Goal: Transaction & Acquisition: Register for event/course

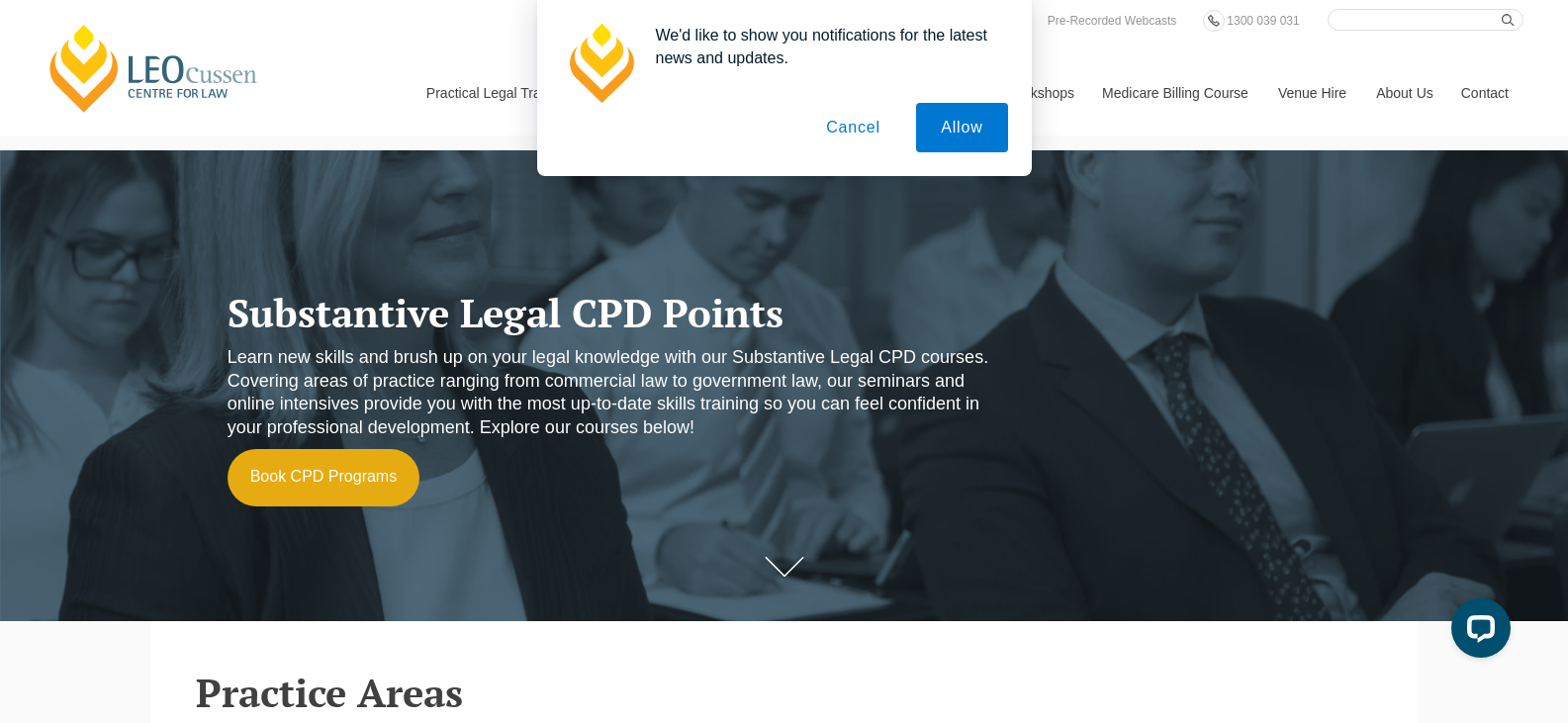
click at [878, 105] on button "Cancel" at bounding box center [853, 128] width 104 height 50
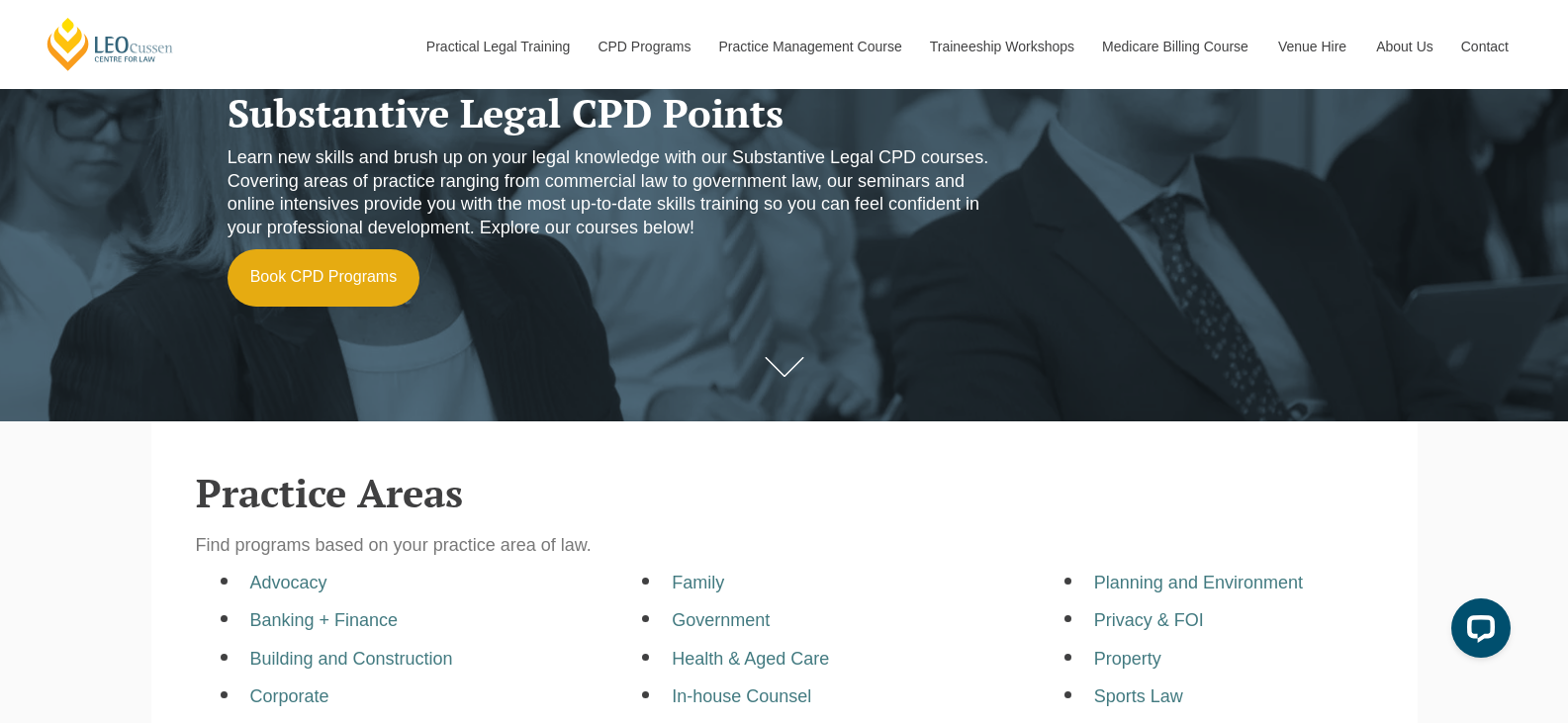
scroll to position [198, 0]
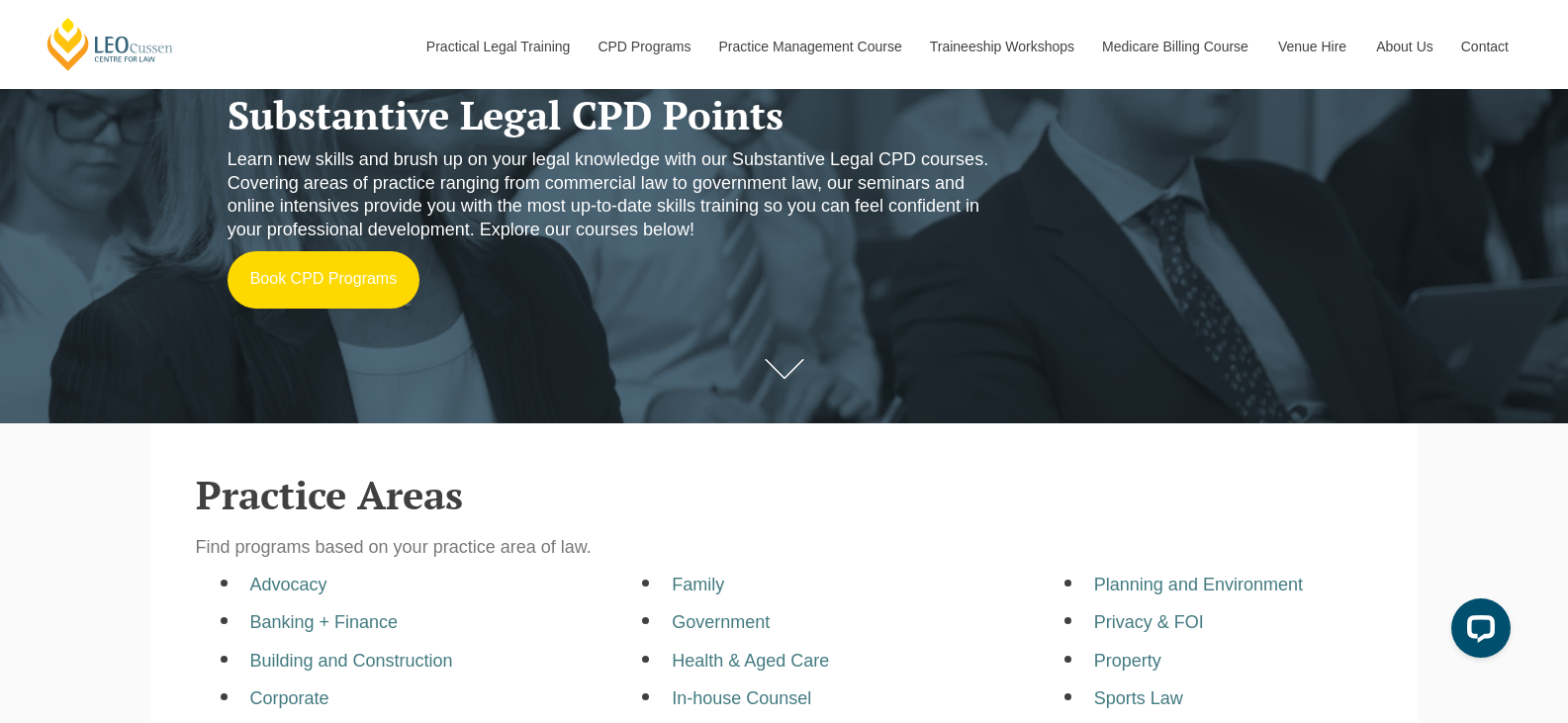
click at [357, 283] on link "Book CPD Programs" at bounding box center [324, 280] width 193 height 57
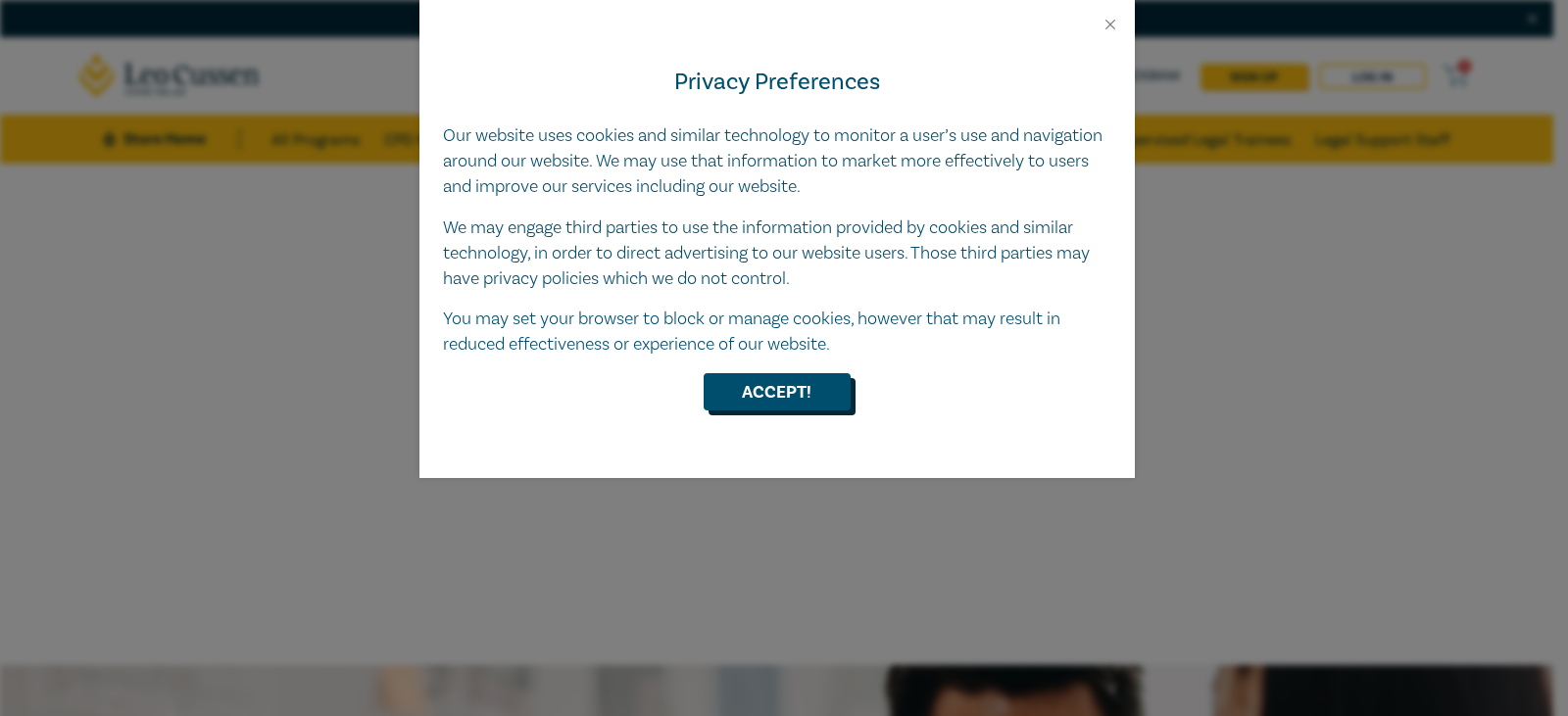
click at [822, 390] on button "Accept!" at bounding box center [777, 392] width 147 height 38
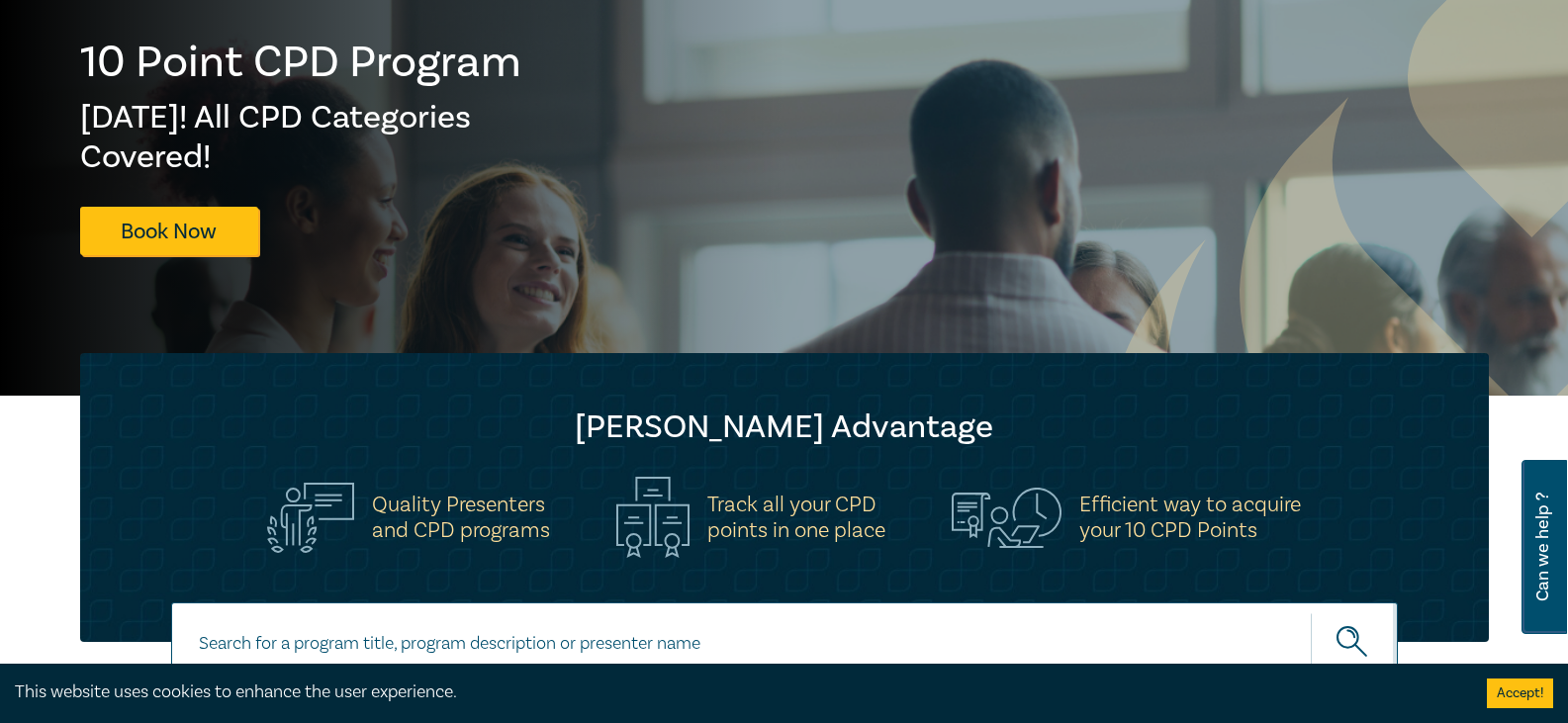
scroll to position [99, 0]
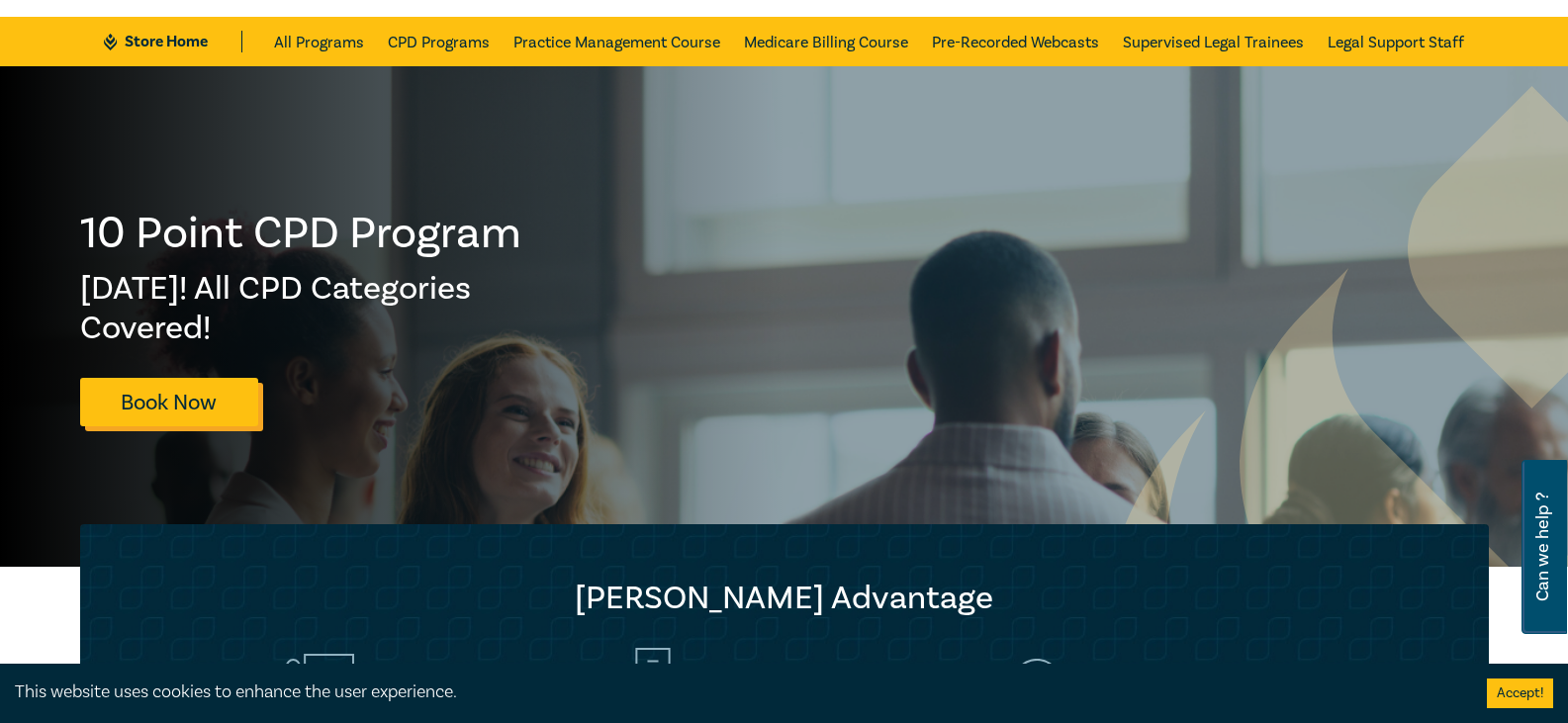
click at [184, 400] on link "Book Now" at bounding box center [169, 401] width 178 height 49
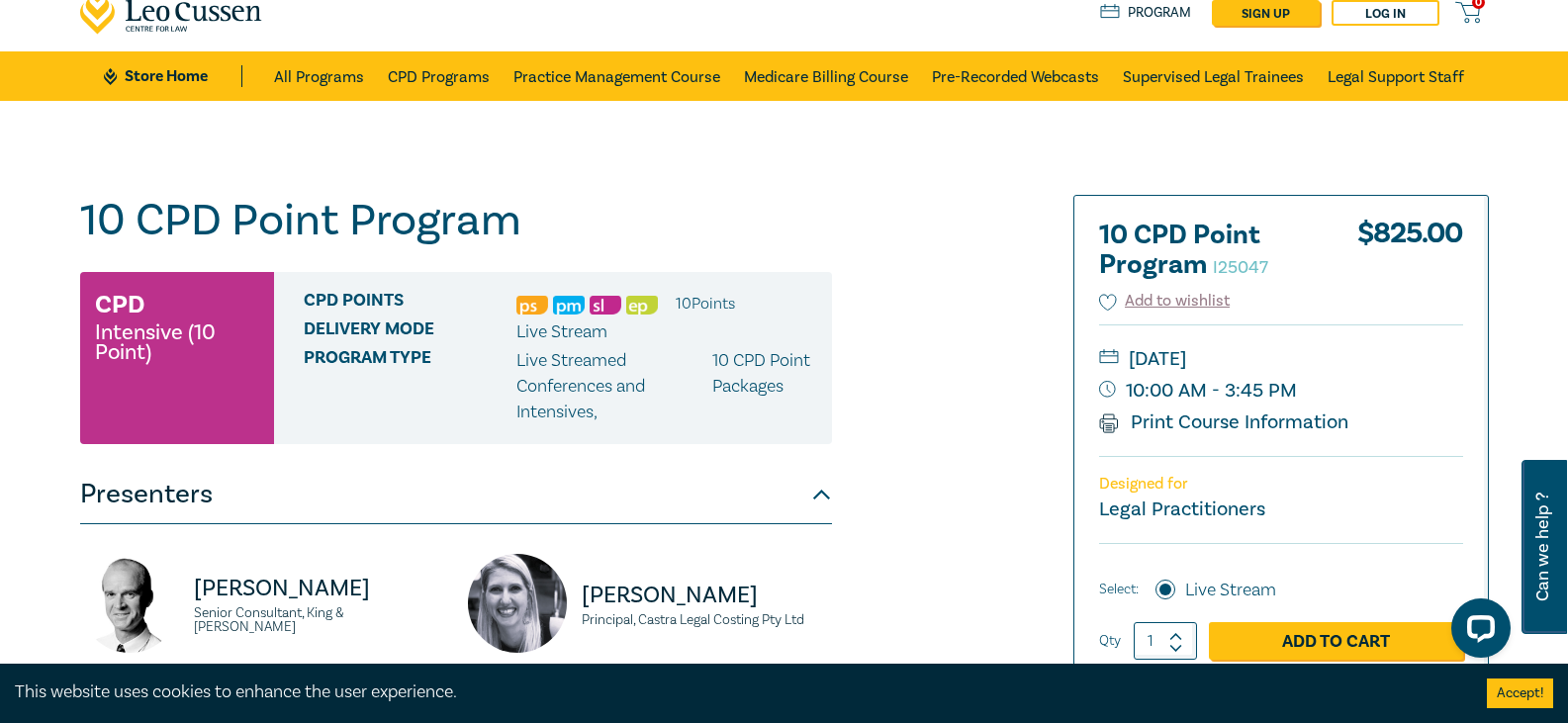
scroll to position [99, 0]
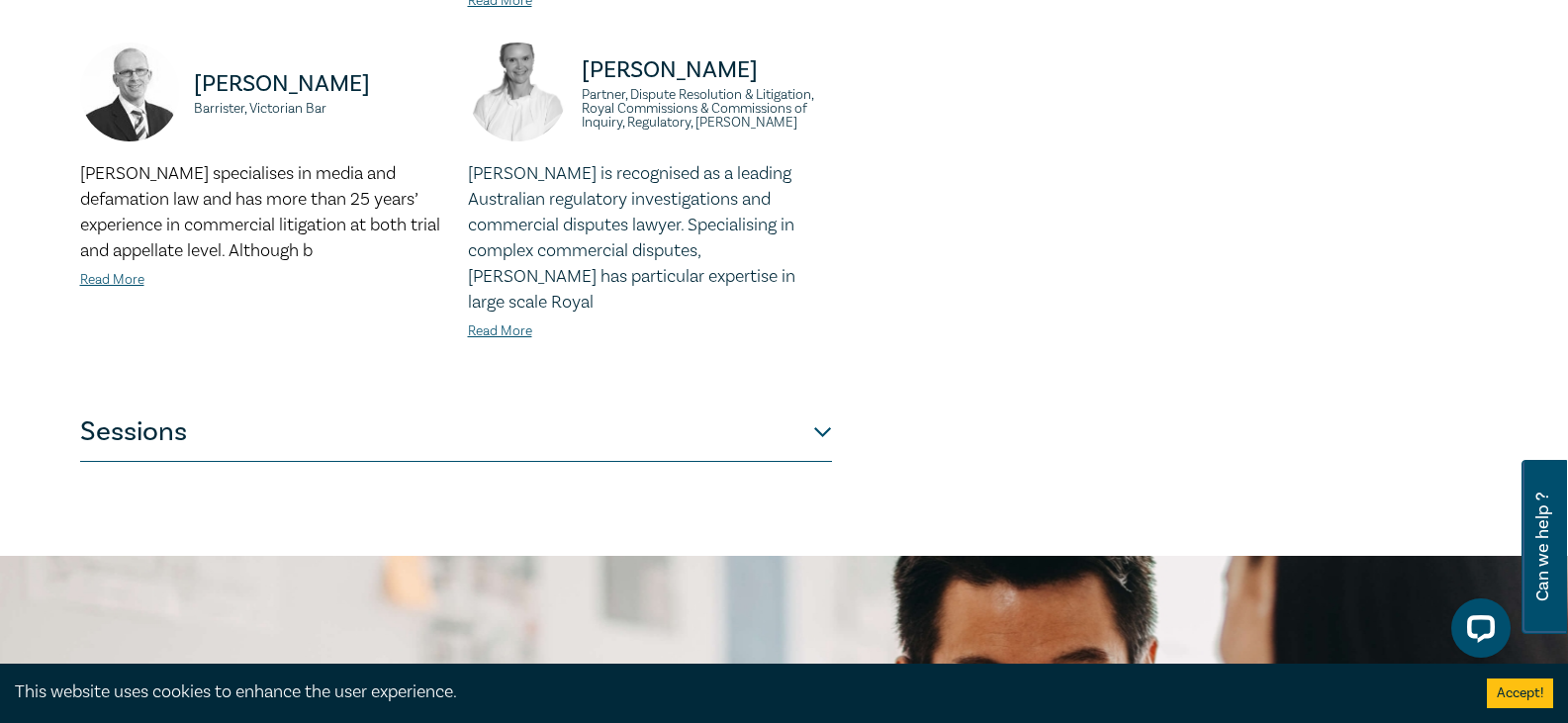
drag, startPoint x: 772, startPoint y: 370, endPoint x: 799, endPoint y: 377, distance: 27.9
click at [774, 402] on button "Sessions" at bounding box center [455, 431] width 752 height 59
